Goal: Information Seeking & Learning: Learn about a topic

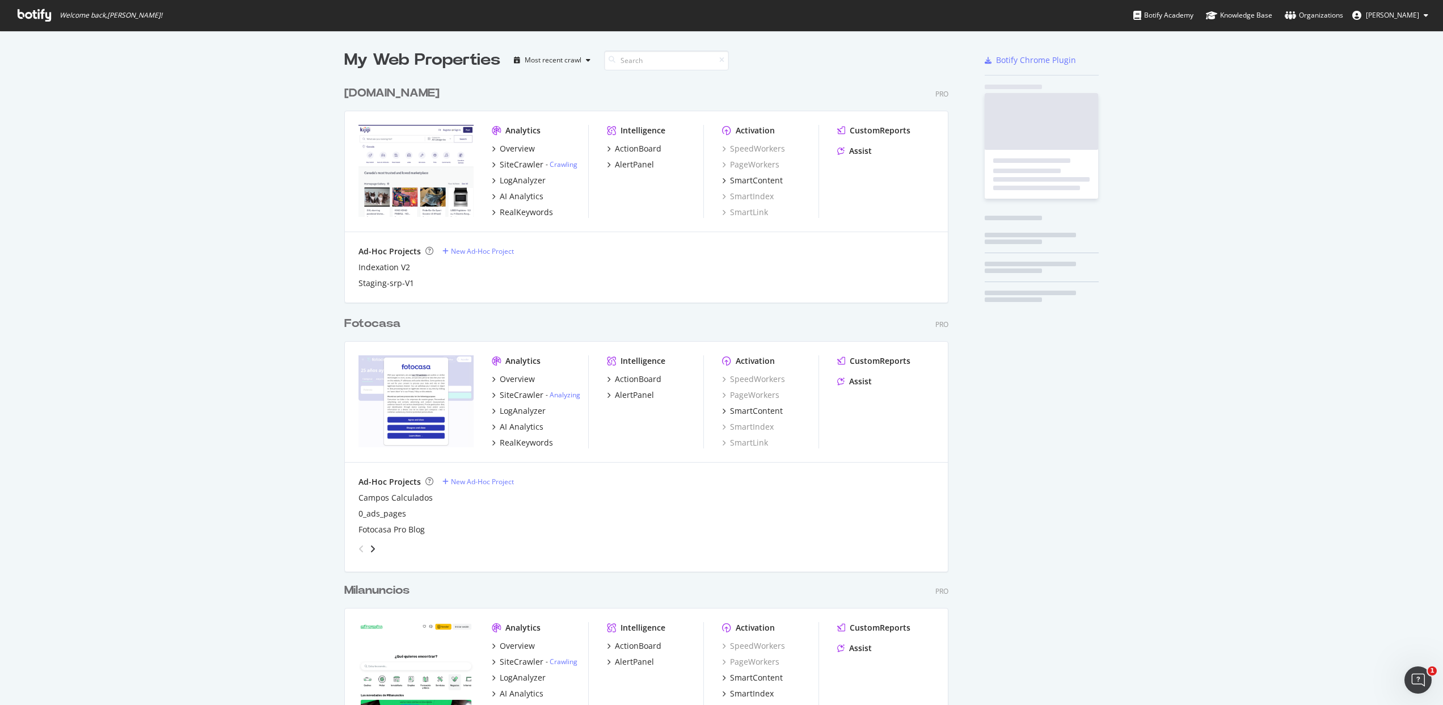
scroll to position [3416, 605]
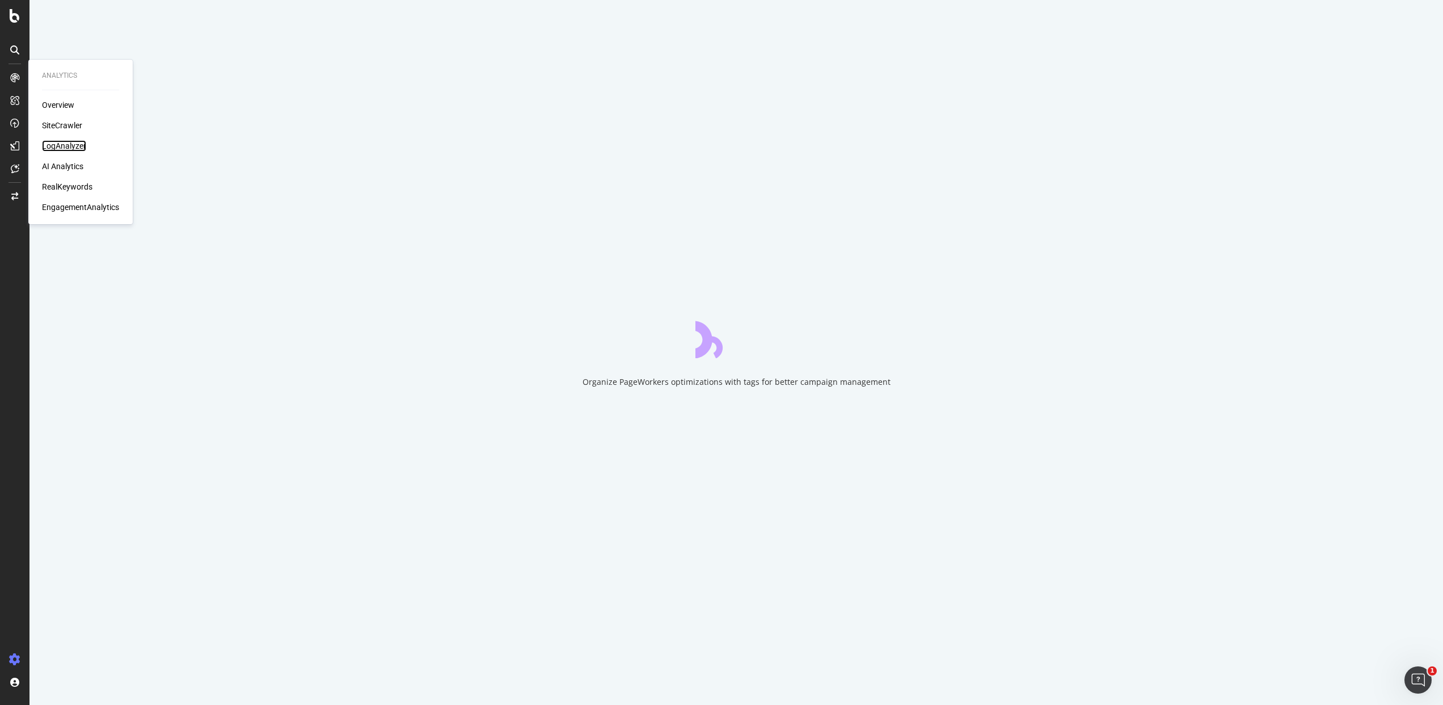
click at [66, 145] on div "LogAnalyzer" at bounding box center [64, 145] width 44 height 11
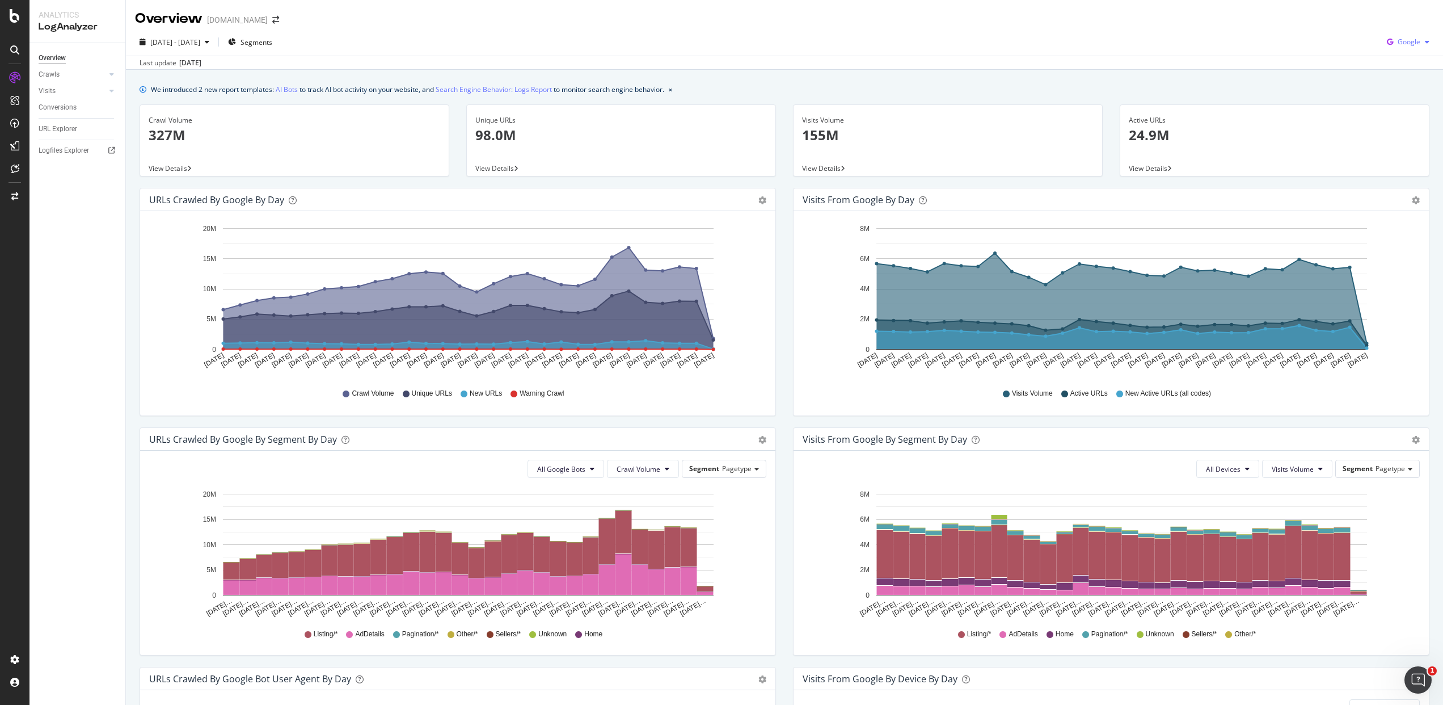
click at [1406, 39] on span "Google" at bounding box center [1409, 42] width 23 height 10
click at [1393, 108] on span "OpenAI" at bounding box center [1409, 107] width 42 height 10
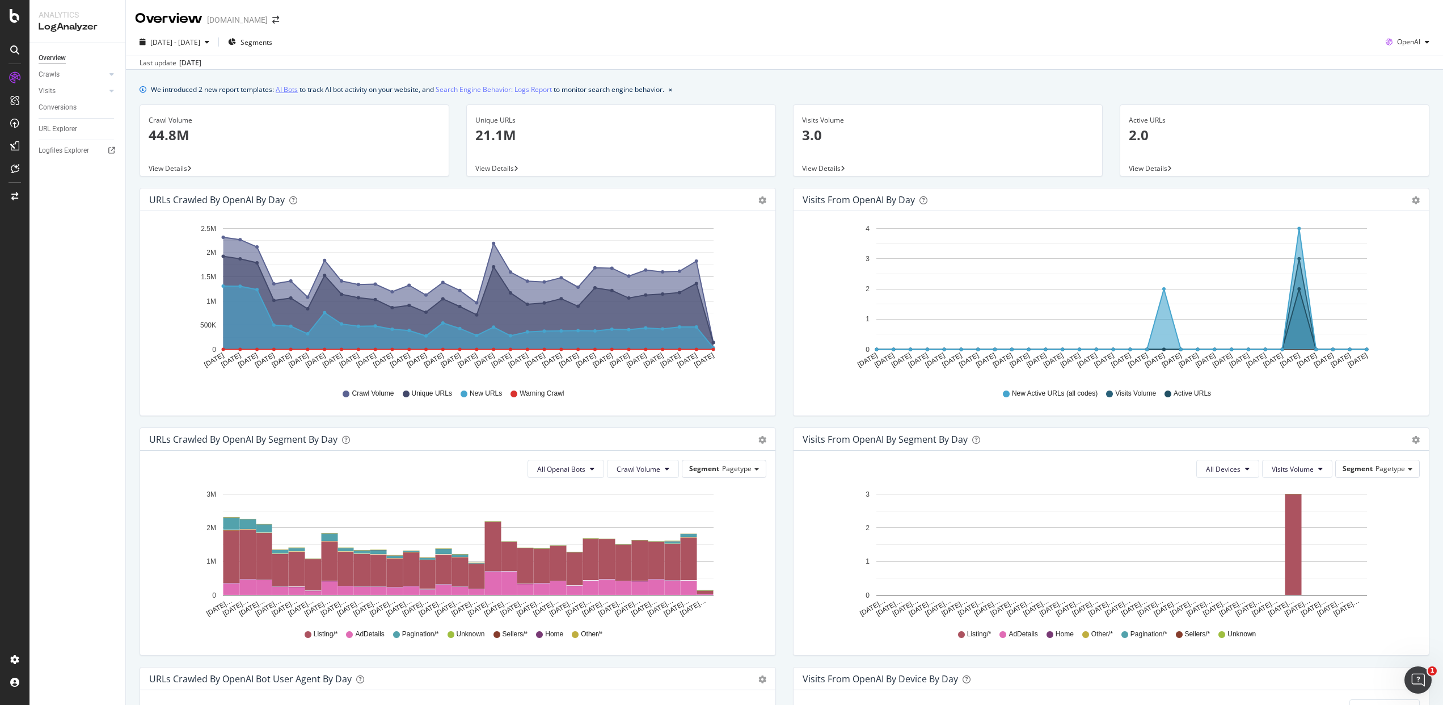
click at [283, 86] on link "AI Bots" at bounding box center [287, 89] width 22 height 12
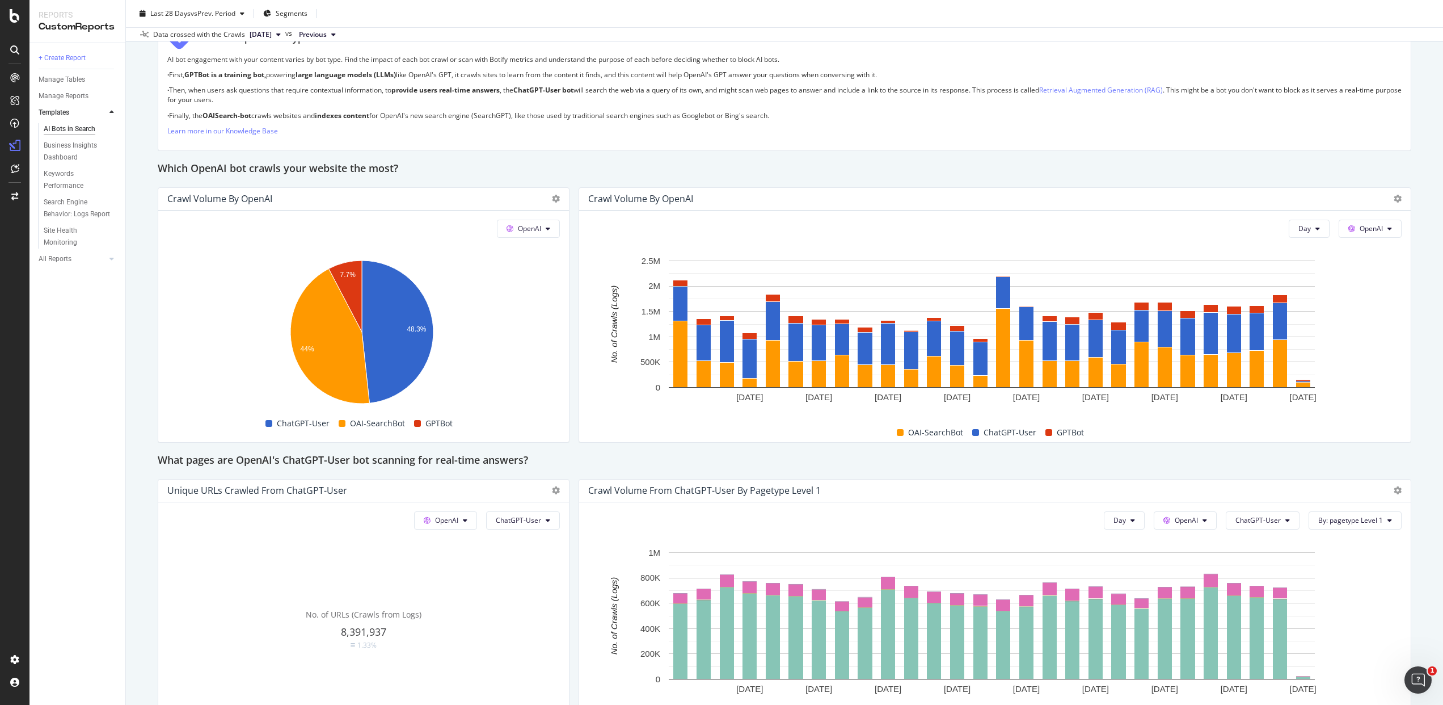
scroll to position [853, 0]
